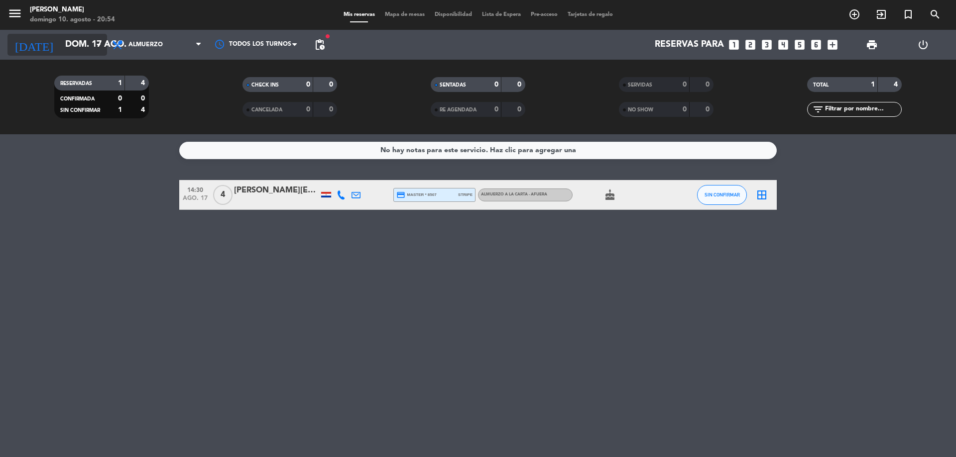
click at [87, 42] on input "dom. 17 ago." at bounding box center [117, 45] width 115 height 20
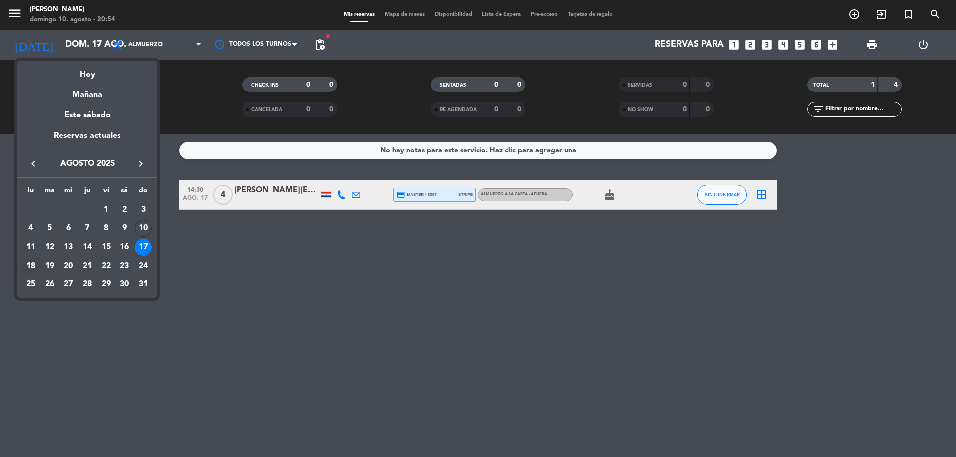
click at [35, 262] on div "18" at bounding box center [30, 266] width 17 height 17
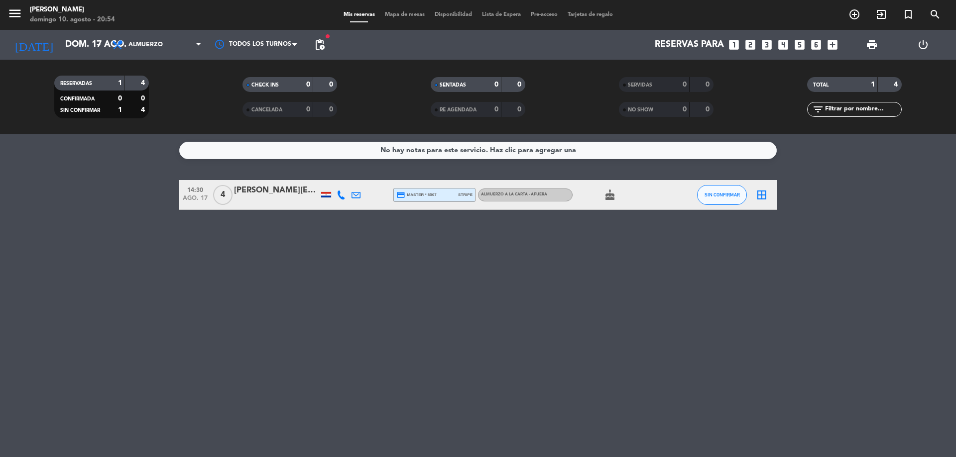
type input "lun. 18 ago."
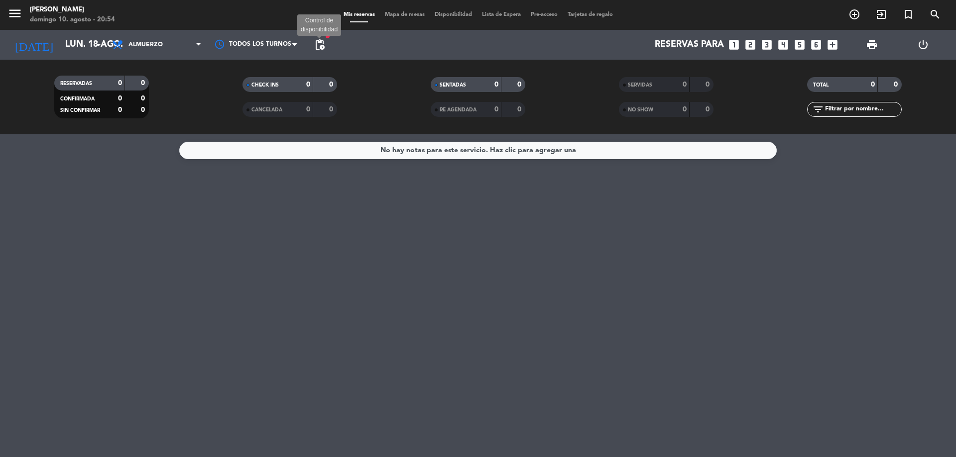
click at [322, 42] on span "pending_actions" at bounding box center [320, 45] width 12 height 12
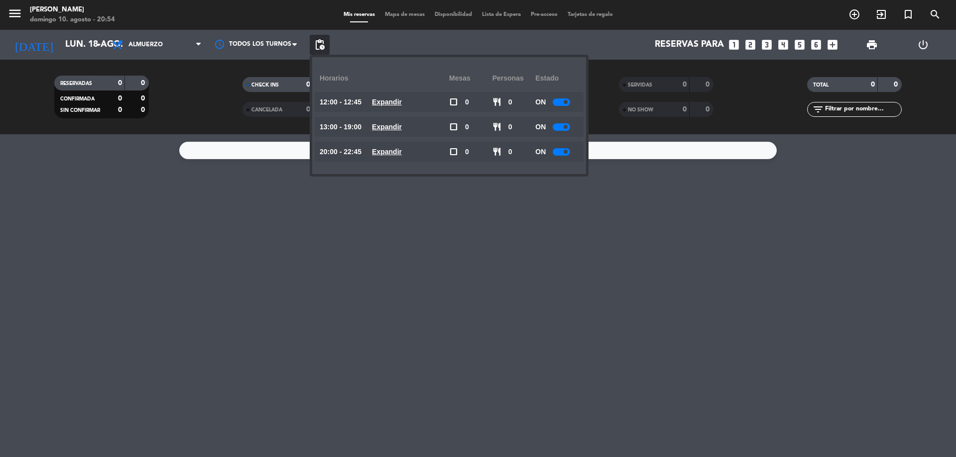
click at [400, 159] on div "20:00 - 22:45 Expandir" at bounding box center [384, 152] width 129 height 20
click at [395, 144] on div "20:00 - 22:45 Expandir" at bounding box center [384, 152] width 129 height 20
click at [402, 153] on u "Expandir" at bounding box center [387, 152] width 30 height 8
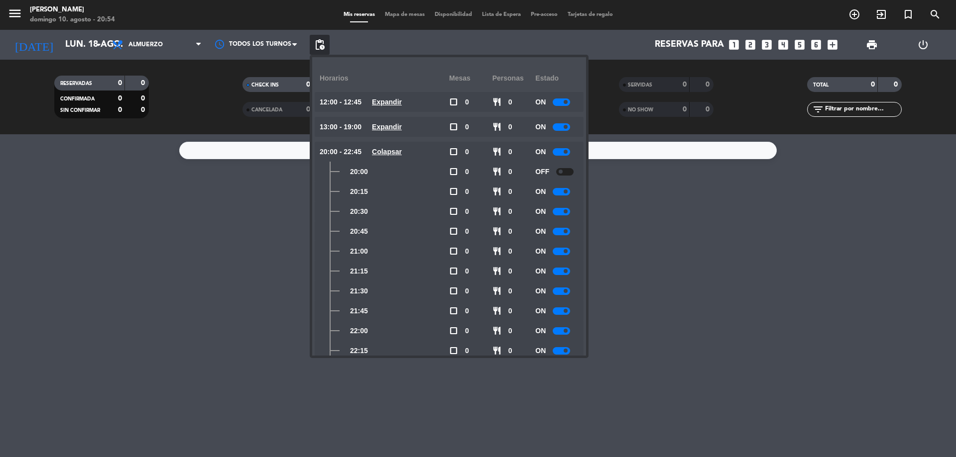
click at [395, 131] on span "Expandir" at bounding box center [387, 126] width 30 height 11
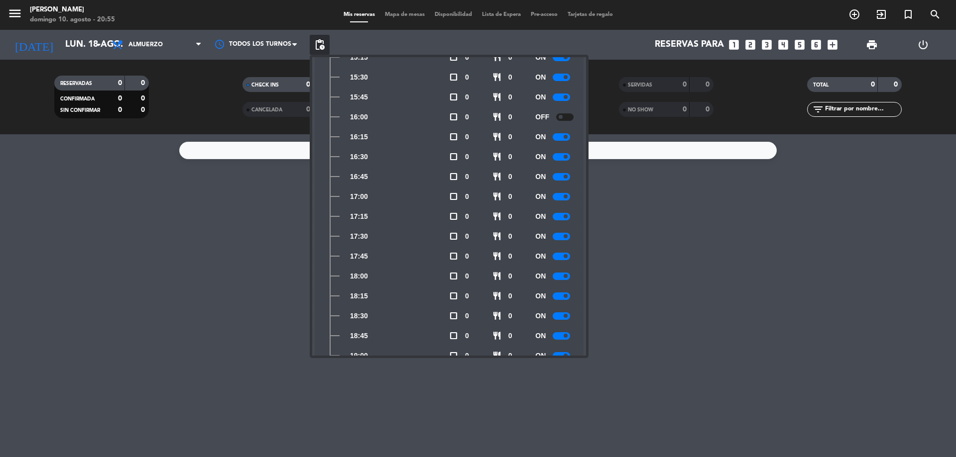
scroll to position [348, 0]
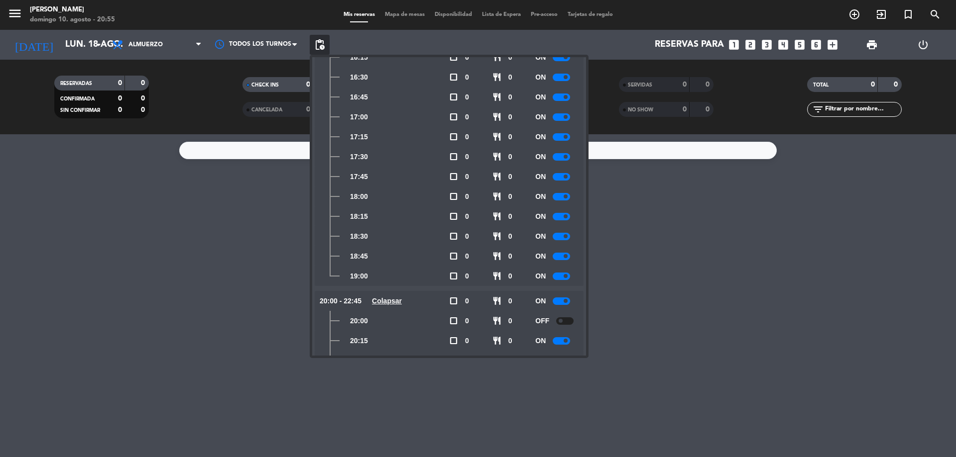
click at [648, 264] on div "No hay notas para este servicio. Haz clic para agregar una" at bounding box center [478, 295] width 956 height 323
